Goal: Information Seeking & Learning: Learn about a topic

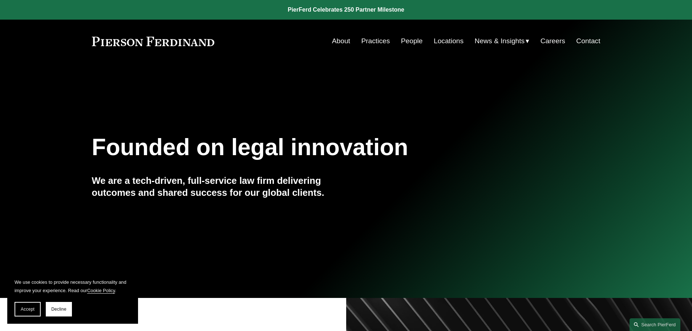
click at [440, 43] on link "Locations" at bounding box center [448, 41] width 30 height 14
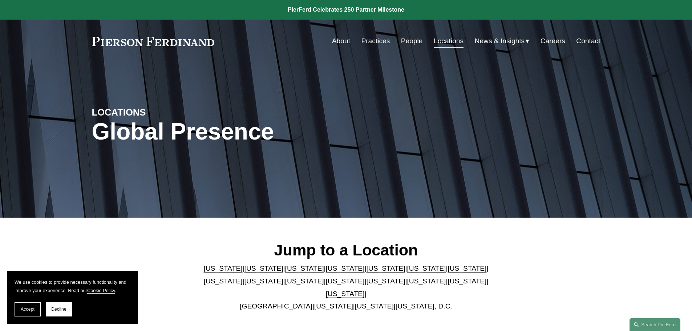
scroll to position [73, 0]
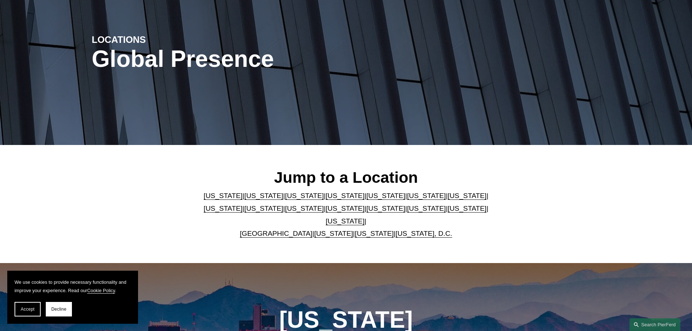
click at [283, 229] on link "[GEOGRAPHIC_DATA]" at bounding box center [276, 233] width 73 height 8
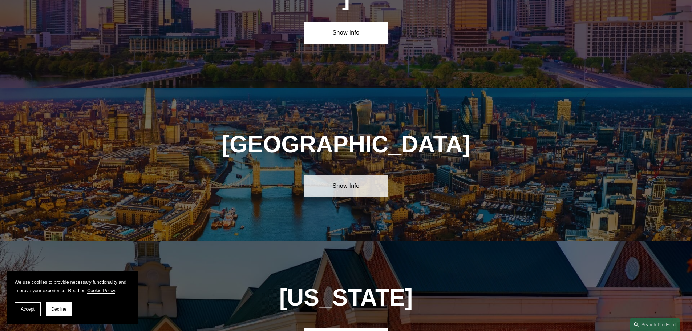
click at [348, 175] on link "Show Info" at bounding box center [345, 186] width 85 height 22
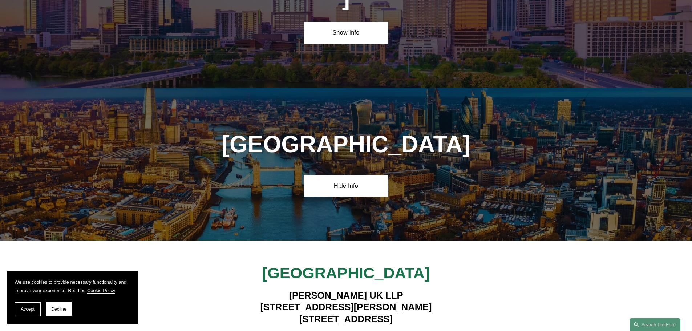
scroll to position [2660, 0]
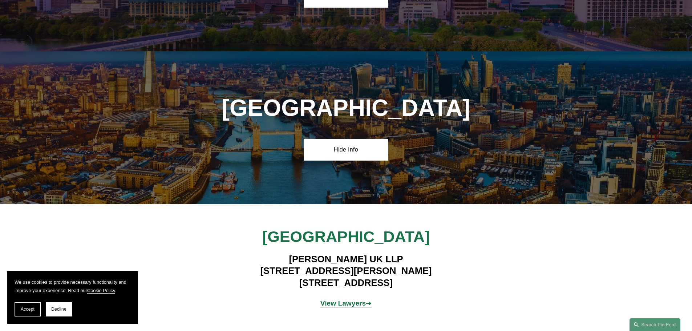
click at [344, 299] on strong "View Lawyers" at bounding box center [343, 303] width 46 height 8
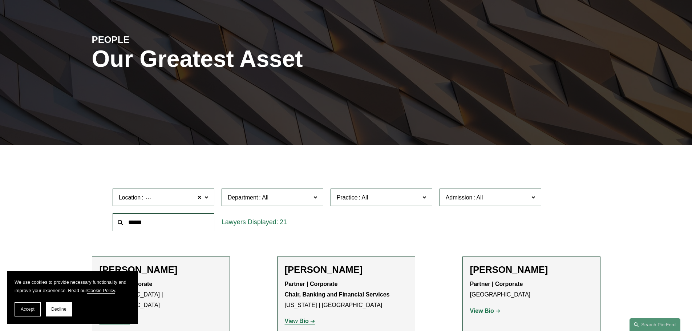
scroll to position [182, 0]
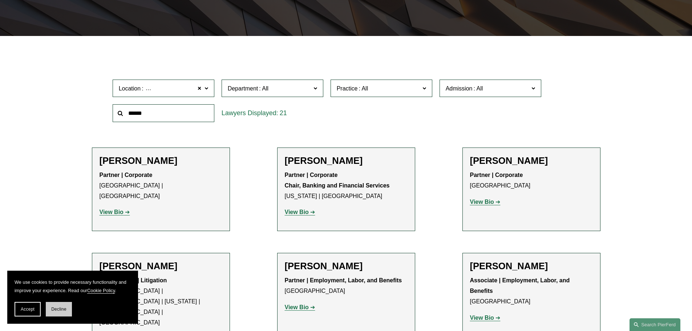
click at [52, 306] on span "Decline" at bounding box center [58, 308] width 15 height 5
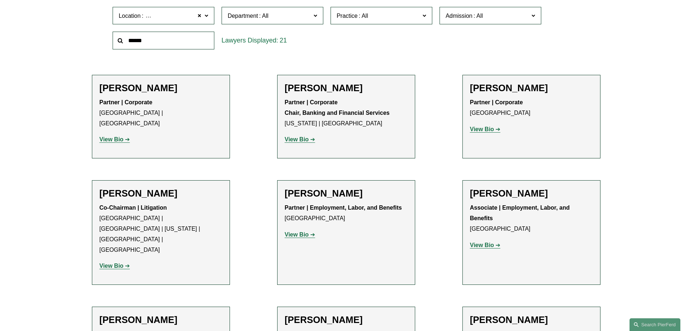
scroll to position [290, 0]
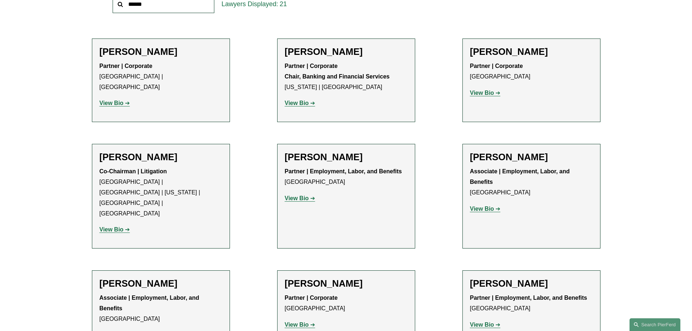
click at [477, 92] on strong "View Bio" at bounding box center [482, 93] width 24 height 6
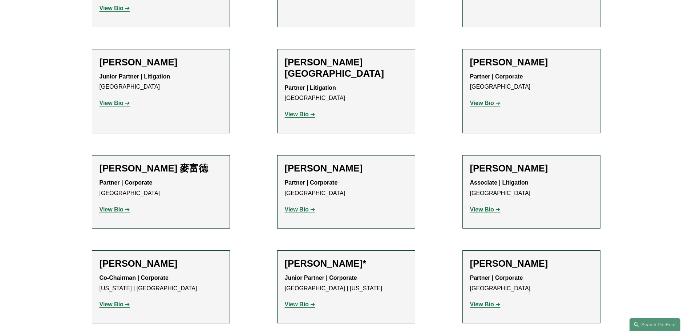
scroll to position [581, 0]
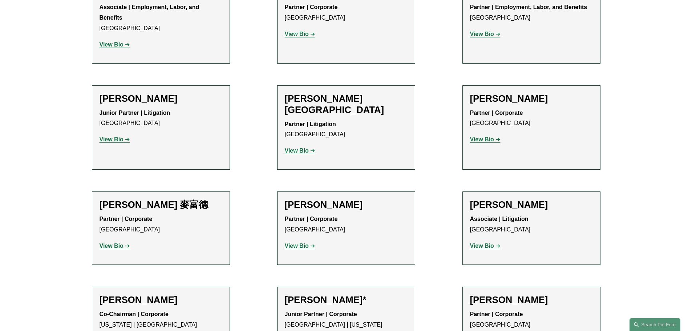
click at [493, 242] on strong "View Bio" at bounding box center [482, 245] width 24 height 6
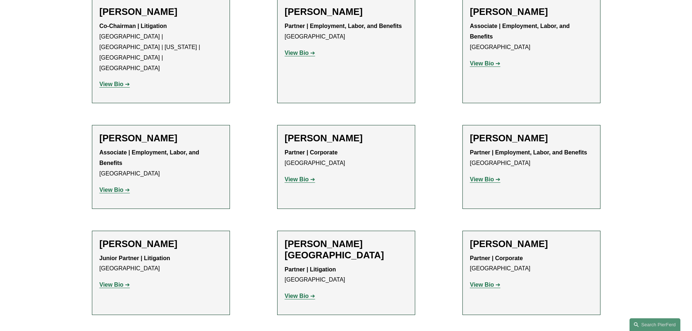
scroll to position [254, 0]
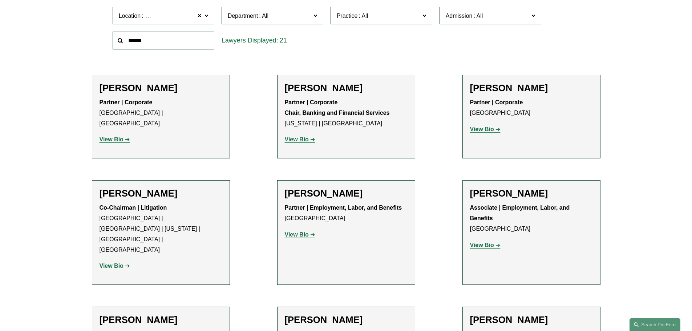
click at [497, 127] on link "View Bio" at bounding box center [485, 129] width 30 height 6
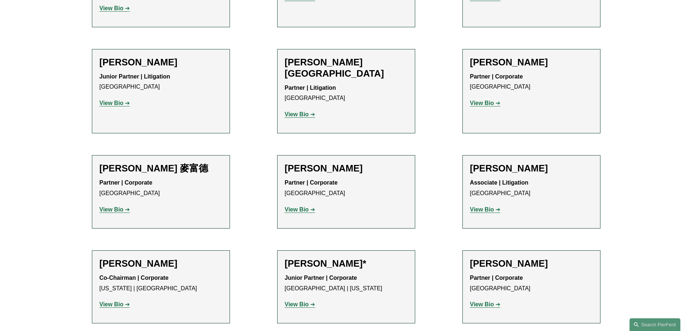
scroll to position [690, 0]
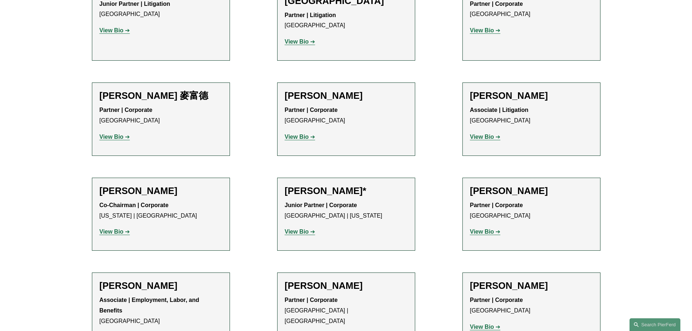
click at [480, 323] on strong "View Bio" at bounding box center [482, 326] width 24 height 6
click at [107, 330] on strong "View Bio" at bounding box center [111, 337] width 24 height 6
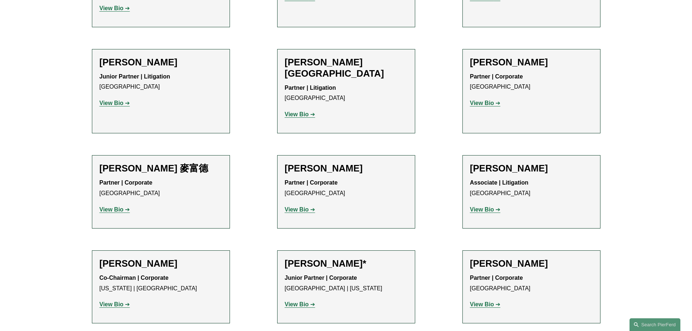
scroll to position [653, 0]
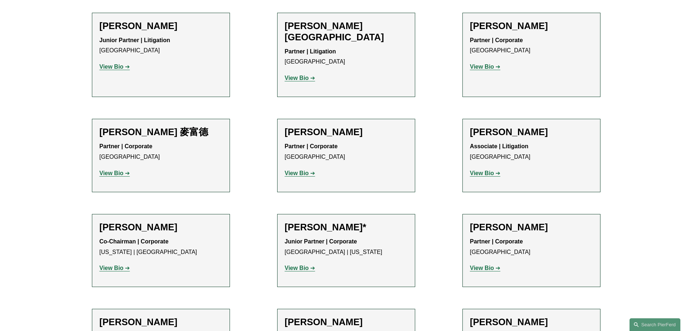
click at [479, 265] on strong "View Bio" at bounding box center [482, 268] width 24 height 6
click at [302, 265] on strong "View Bio" at bounding box center [297, 268] width 24 height 6
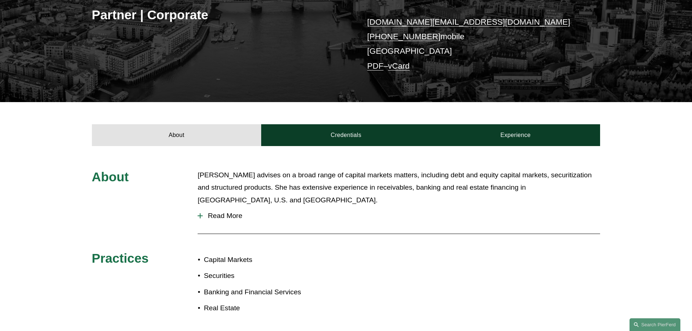
scroll to position [182, 0]
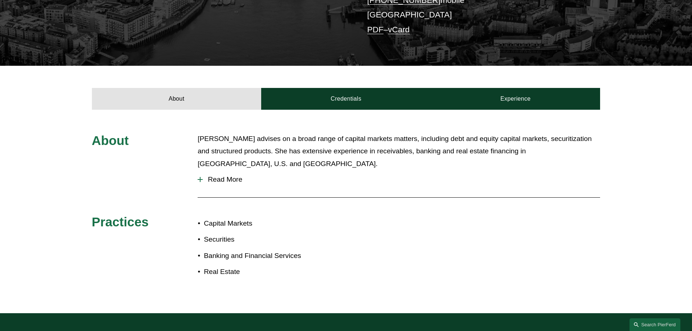
click at [200, 177] on div at bounding box center [200, 179] width 1 height 5
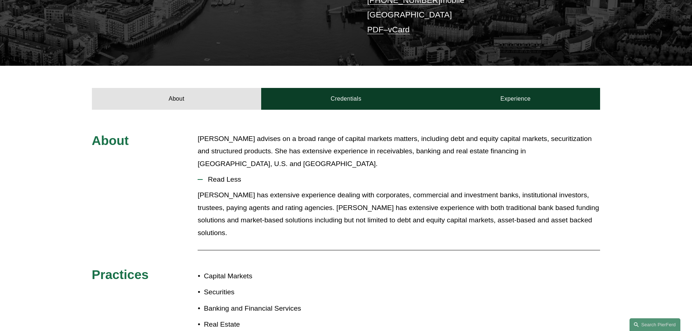
scroll to position [145, 0]
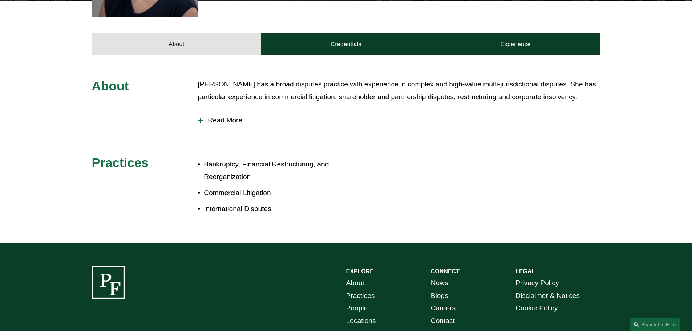
scroll to position [218, 0]
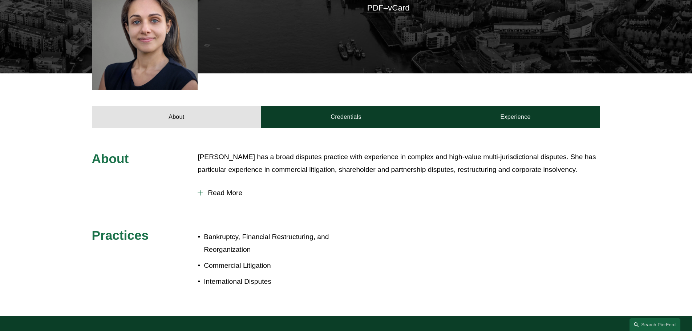
click at [201, 191] on div at bounding box center [199, 192] width 5 height 5
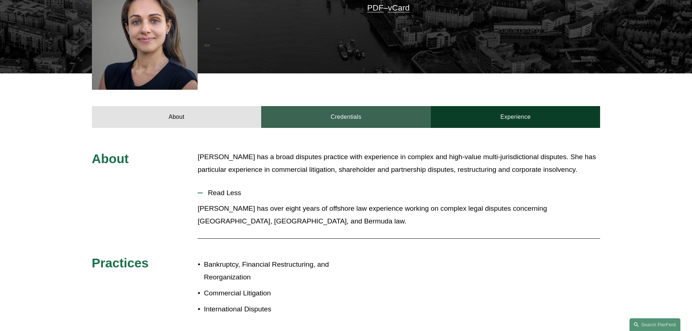
click at [338, 119] on link "Credentials" at bounding box center [346, 117] width 170 height 22
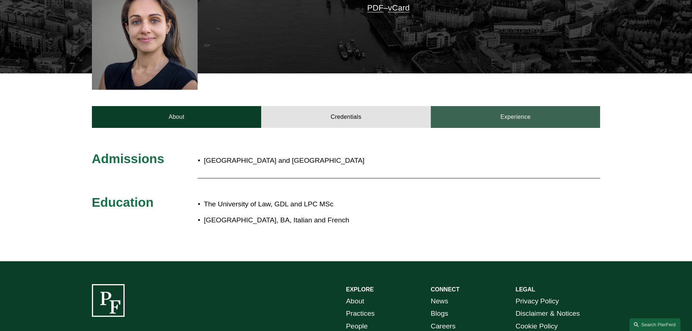
click at [491, 121] on link "Experience" at bounding box center [516, 117] width 170 height 22
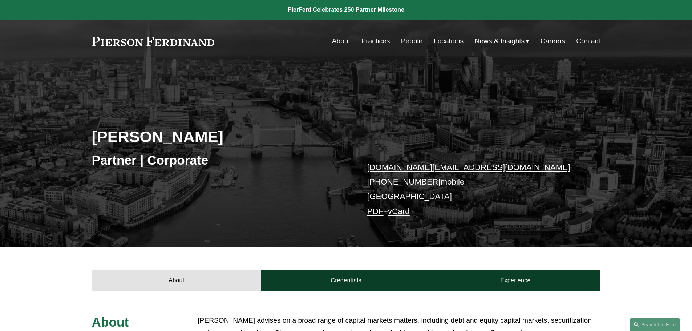
scroll to position [109, 0]
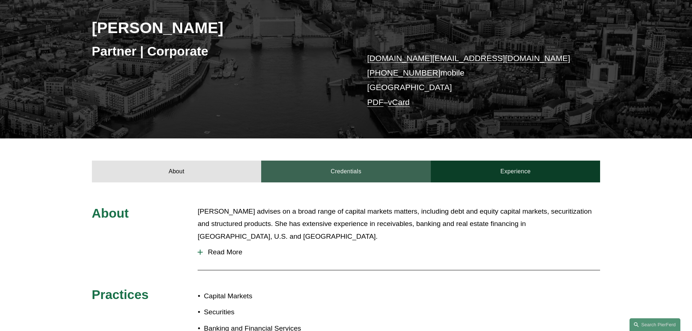
click at [345, 173] on link "Credentials" at bounding box center [346, 171] width 170 height 22
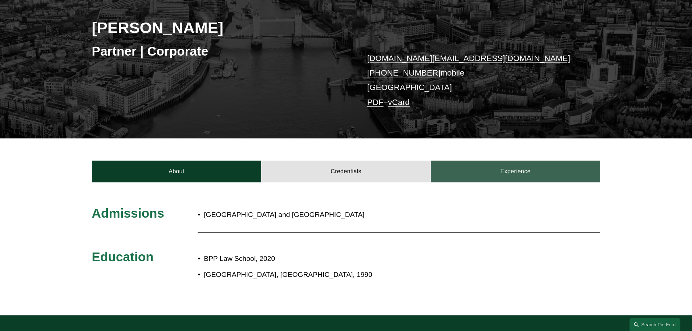
click at [527, 170] on link "Experience" at bounding box center [516, 171] width 170 height 22
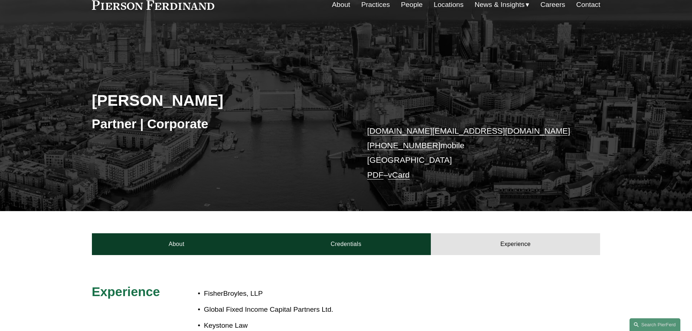
scroll to position [0, 0]
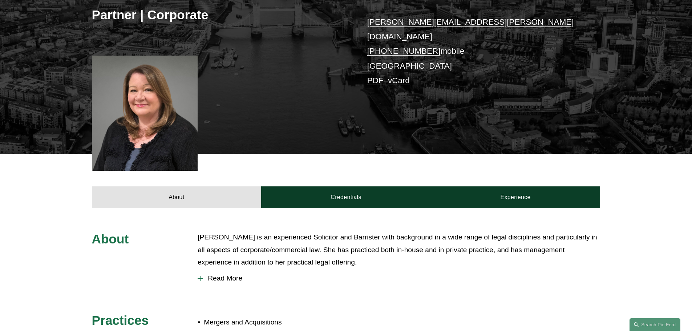
scroll to position [218, 0]
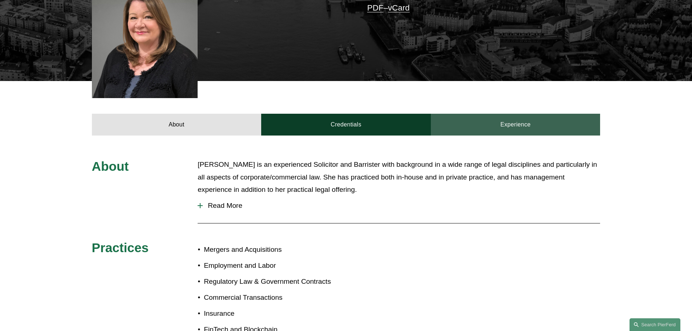
click at [517, 119] on link "Experience" at bounding box center [516, 125] width 170 height 22
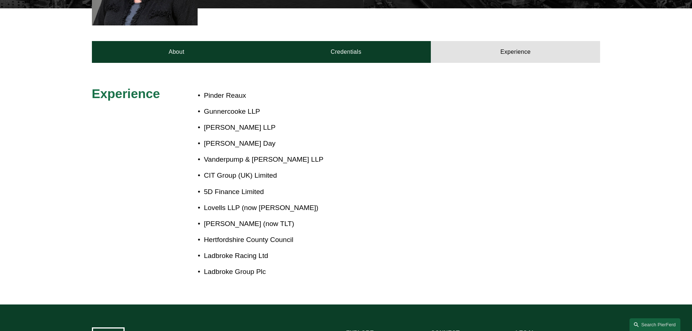
scroll to position [254, 0]
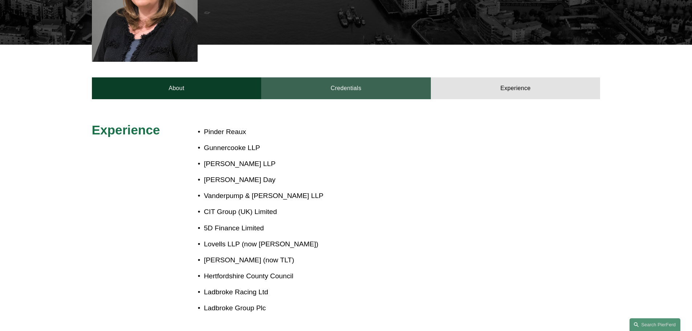
click at [367, 85] on link "Credentials" at bounding box center [346, 88] width 170 height 22
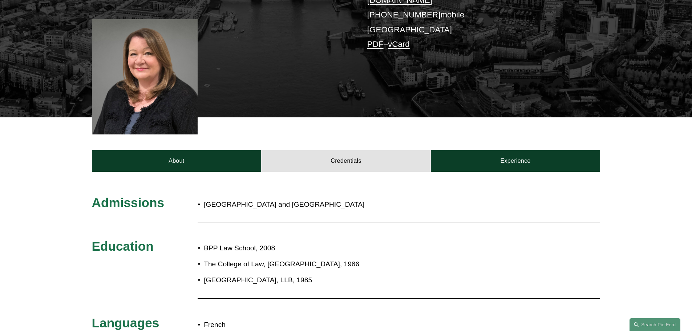
scroll to position [145, 0]
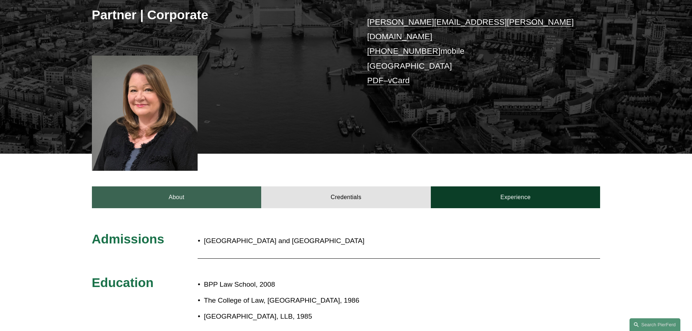
click at [176, 190] on link "About" at bounding box center [177, 197] width 170 height 22
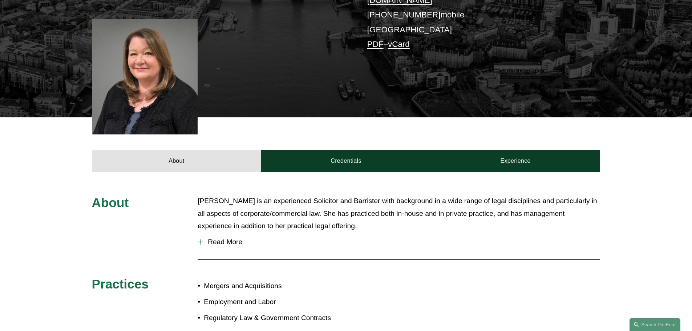
scroll to position [254, 0]
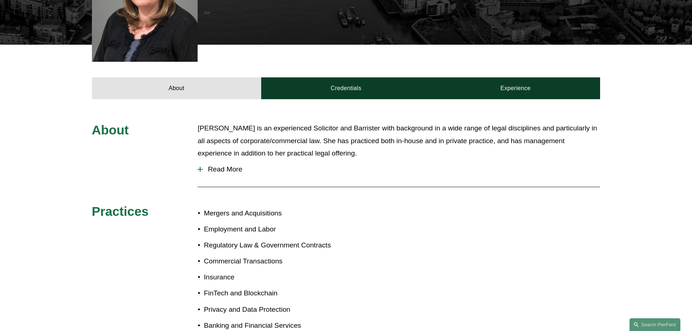
click at [201, 167] on div at bounding box center [199, 169] width 5 height 5
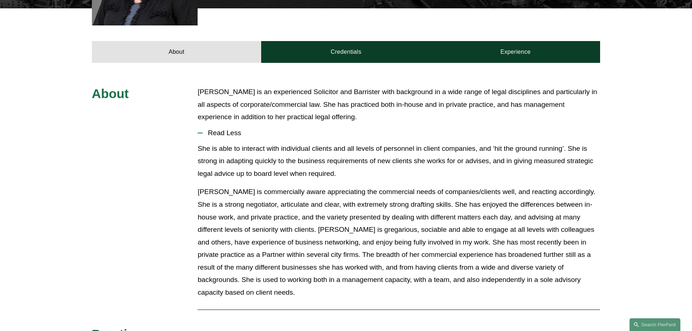
scroll to position [109, 0]
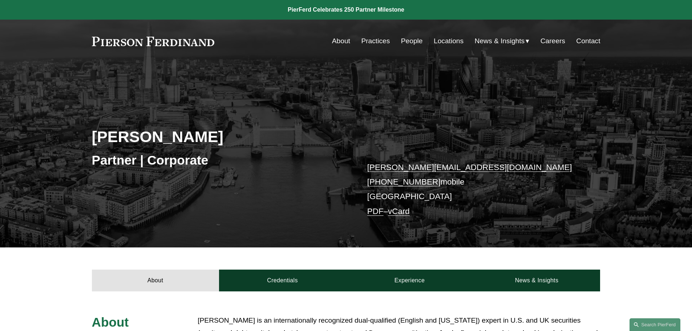
scroll to position [145, 0]
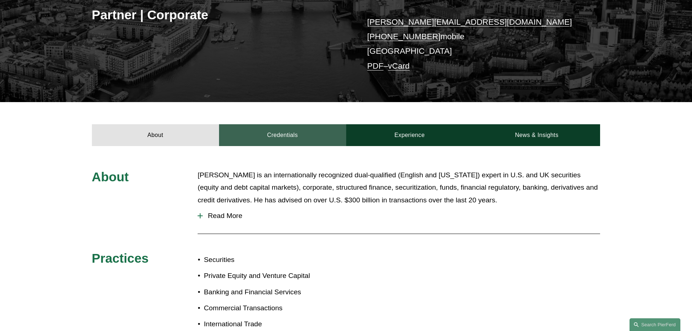
click at [282, 134] on link "Credentials" at bounding box center [282, 135] width 127 height 22
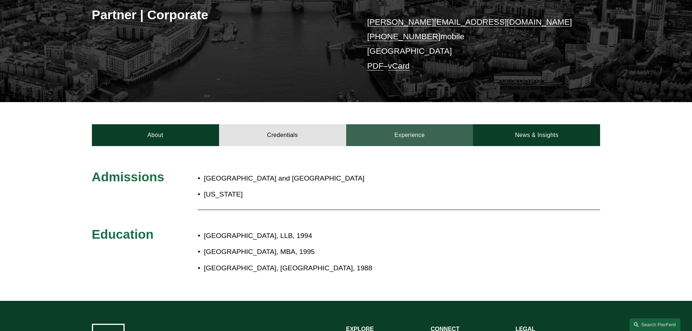
click at [375, 136] on link "Experience" at bounding box center [409, 135] width 127 height 22
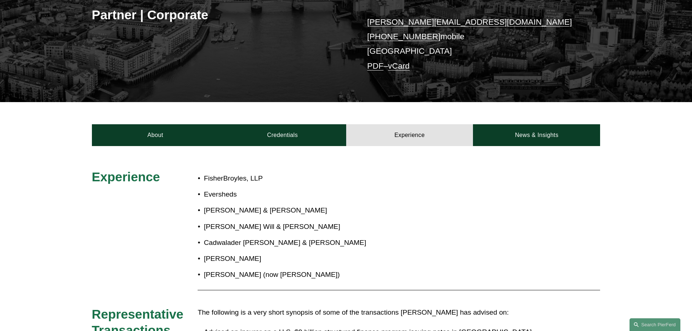
scroll to position [182, 0]
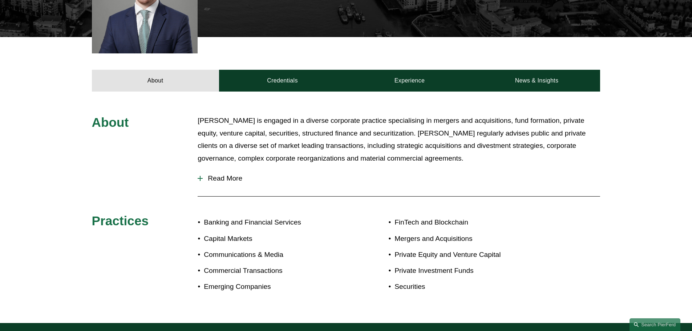
scroll to position [145, 0]
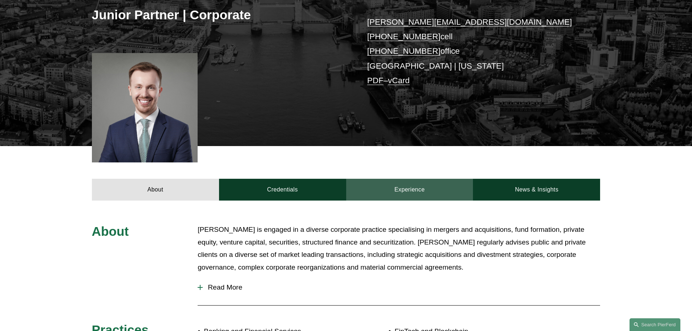
click at [411, 193] on link "Experience" at bounding box center [409, 190] width 127 height 22
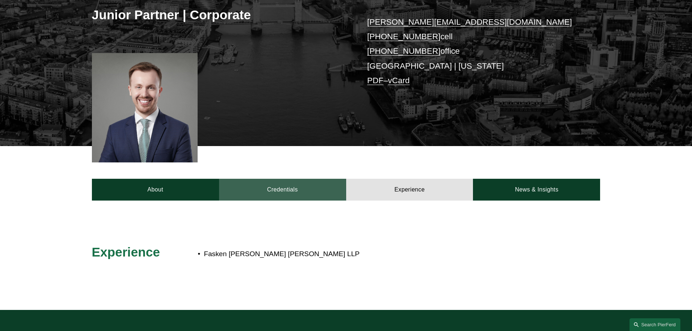
click at [303, 192] on link "Credentials" at bounding box center [282, 190] width 127 height 22
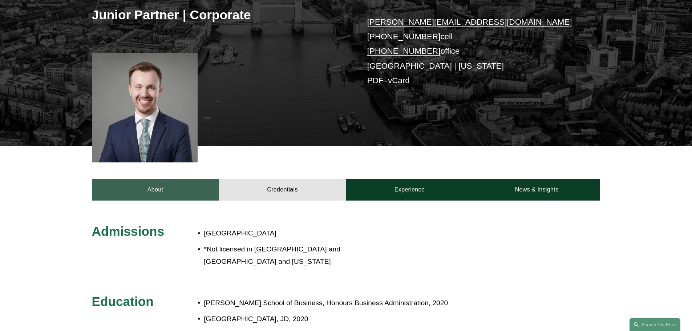
click at [176, 191] on link "About" at bounding box center [155, 190] width 127 height 22
